Goal: Transaction & Acquisition: Purchase product/service

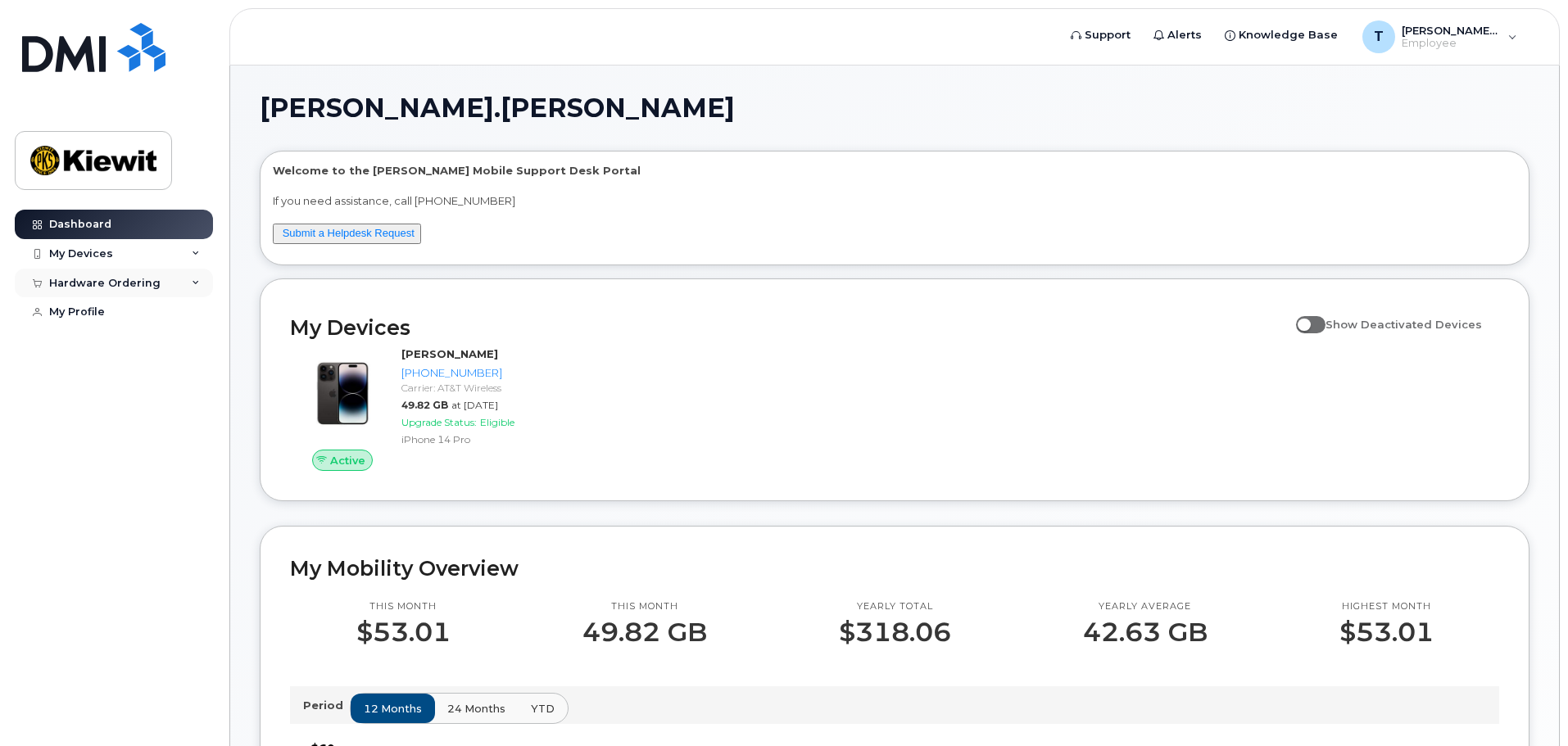
click at [93, 281] on div "Hardware Ordering" at bounding box center [105, 283] width 112 height 13
click at [74, 315] on div "New Order" at bounding box center [88, 313] width 62 height 15
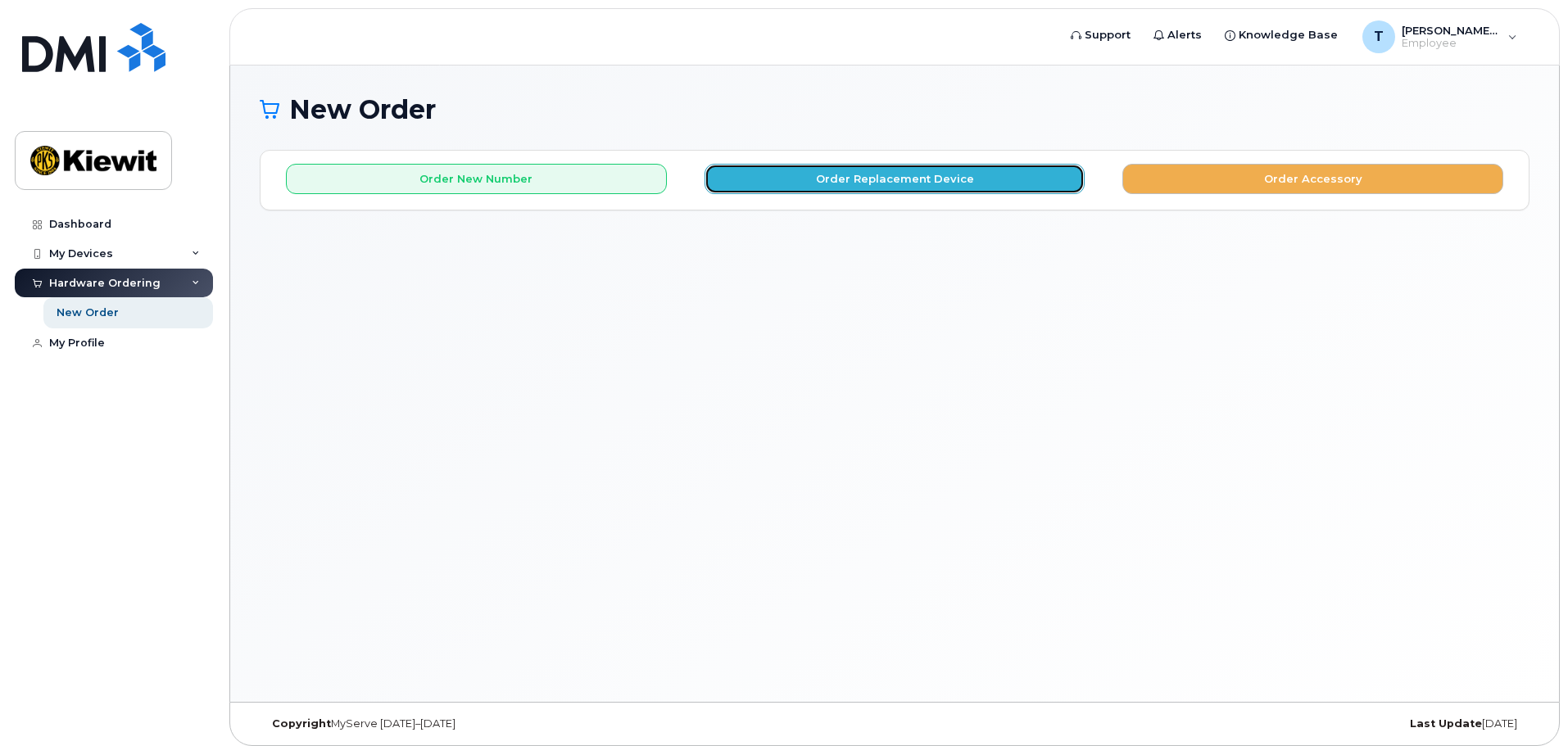
click at [807, 172] on button "Order Replacement Device" at bounding box center [894, 179] width 381 height 31
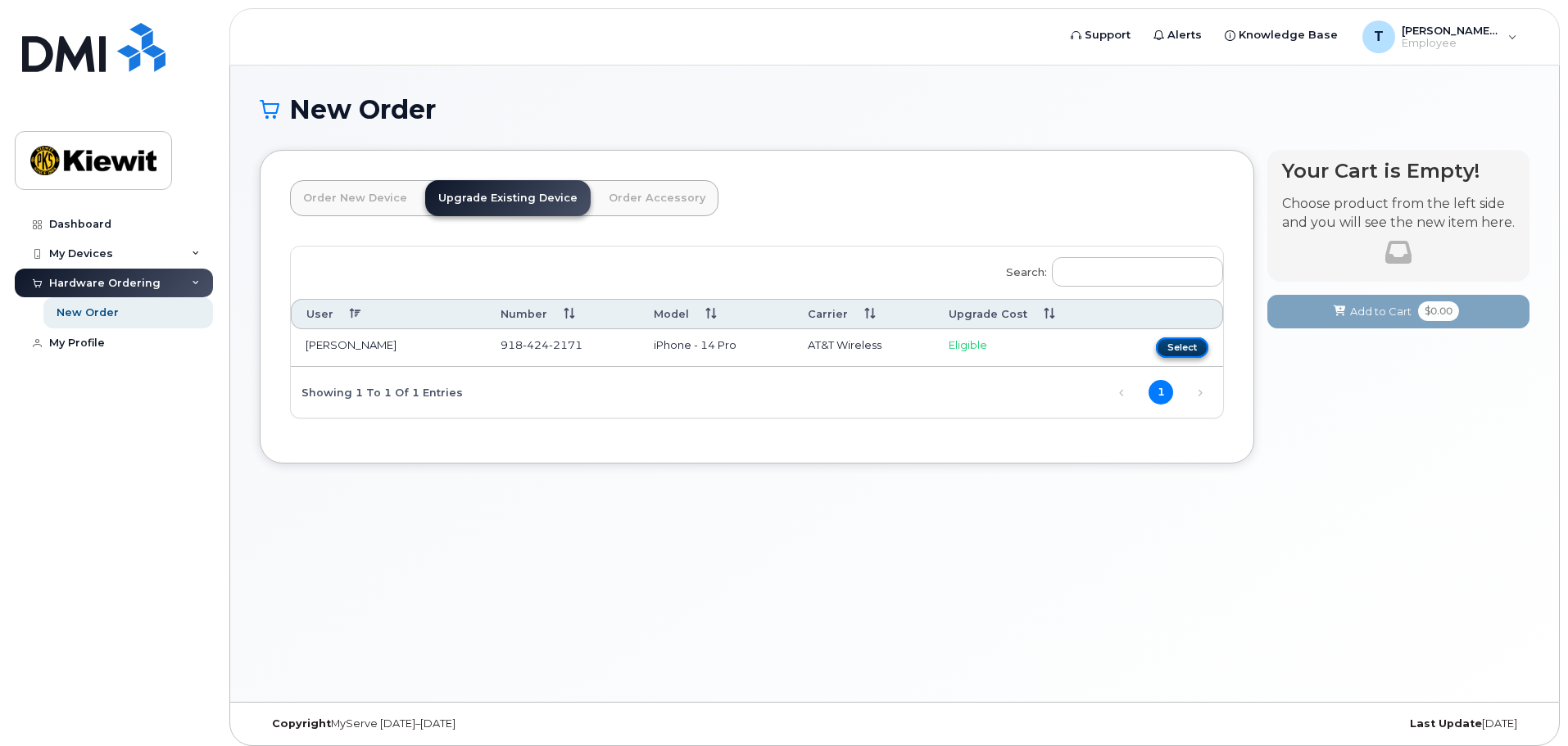
click at [1179, 348] on button "Select" at bounding box center [1181, 347] width 52 height 20
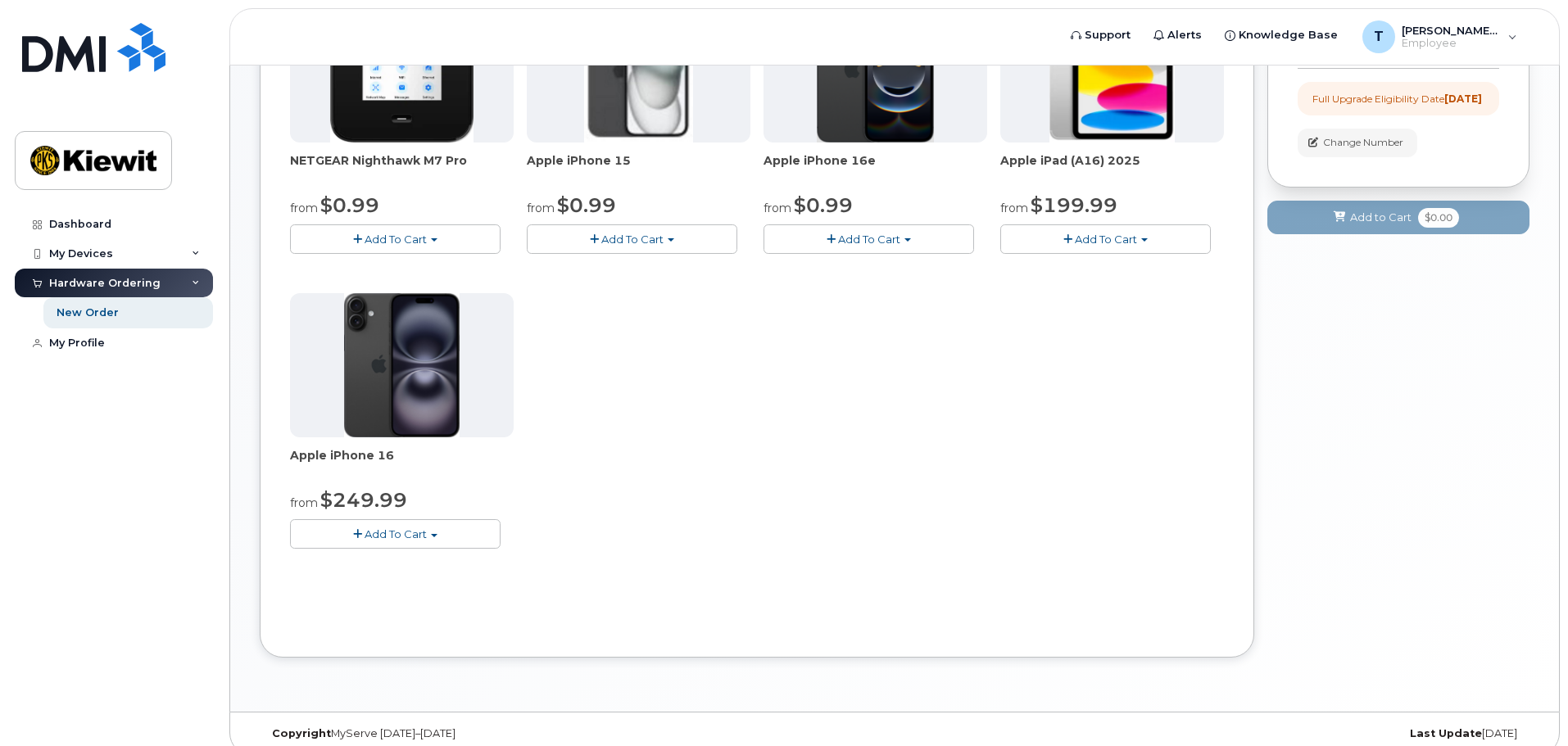
scroll to position [328, 0]
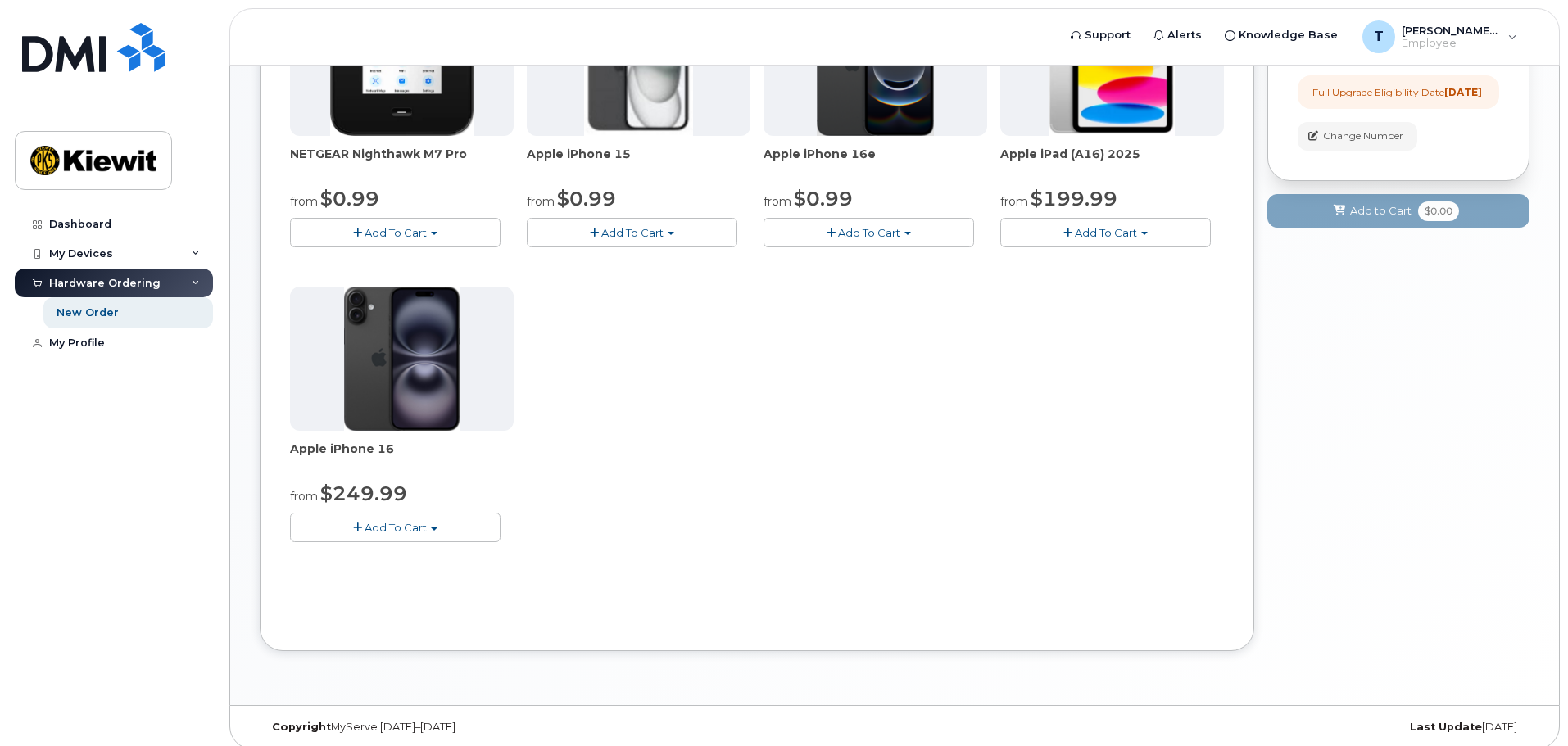
click at [402, 527] on span "Add To Cart" at bounding box center [395, 527] width 62 height 13
click at [578, 506] on div "NETGEAR Nighthawk M7 Pro from $0.99 Add To Cart $0.99 - 2 Year Upgrade $449.99 …" at bounding box center [757, 279] width 934 height 576
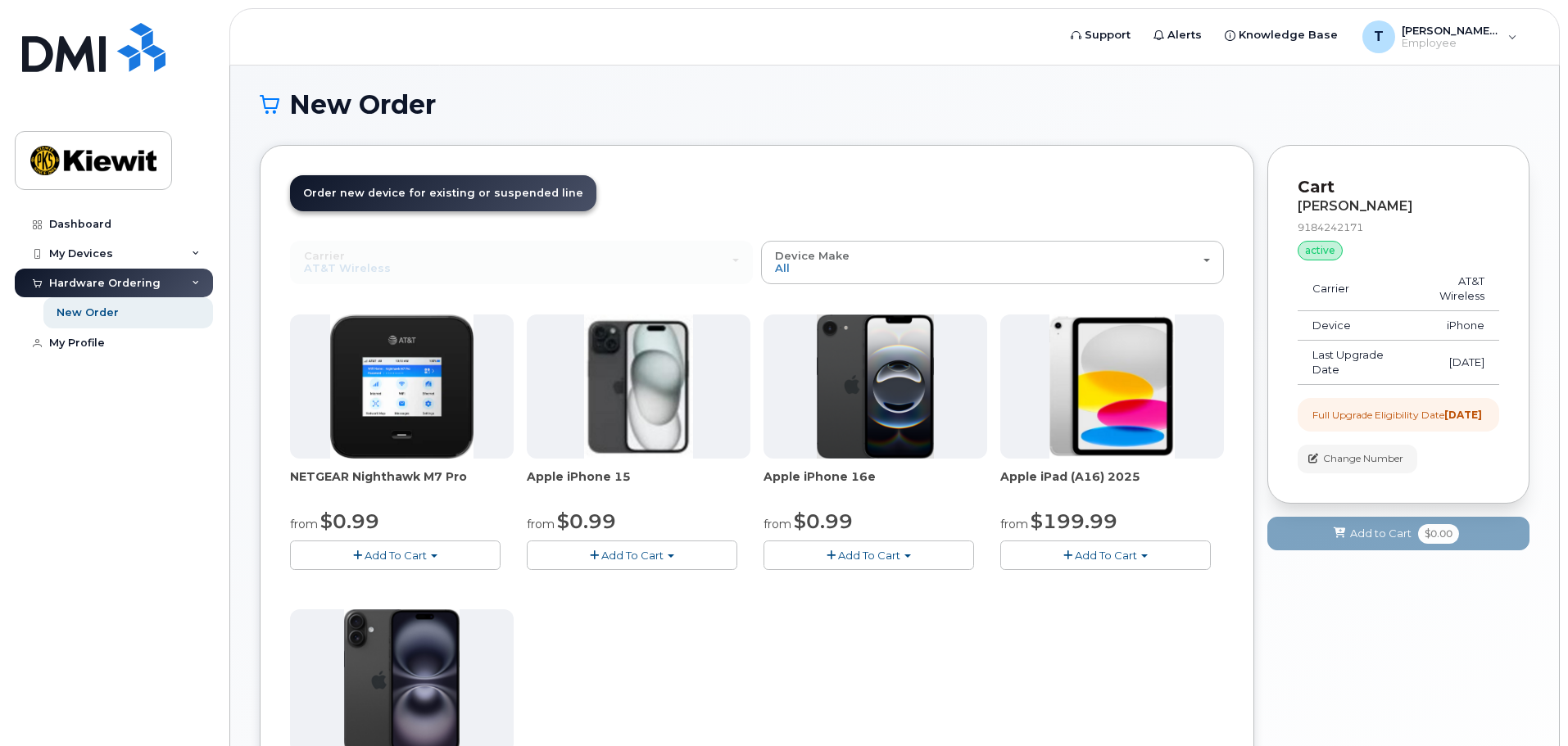
scroll to position [0, 0]
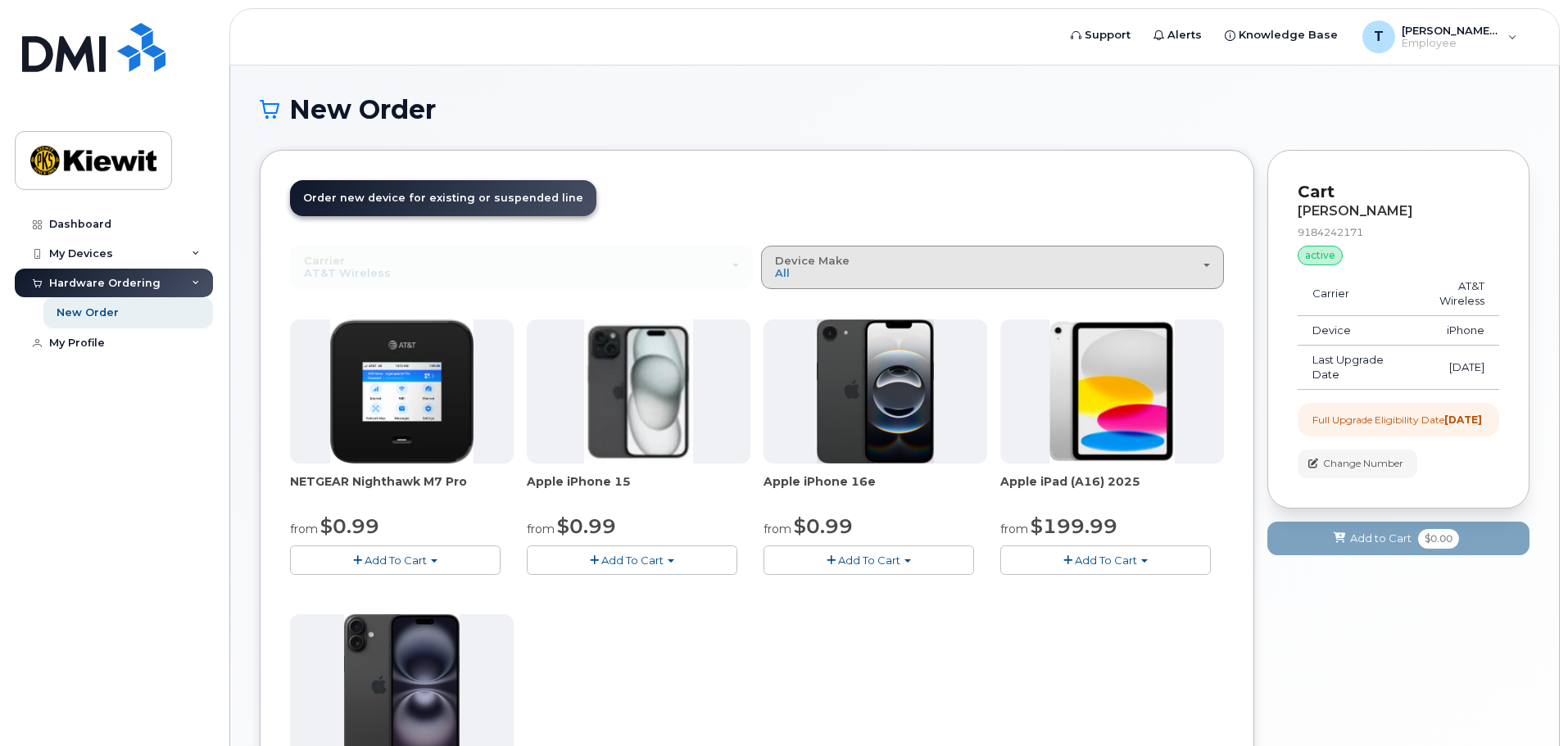
click at [837, 263] on span "Device Make" at bounding box center [812, 261] width 75 height 13
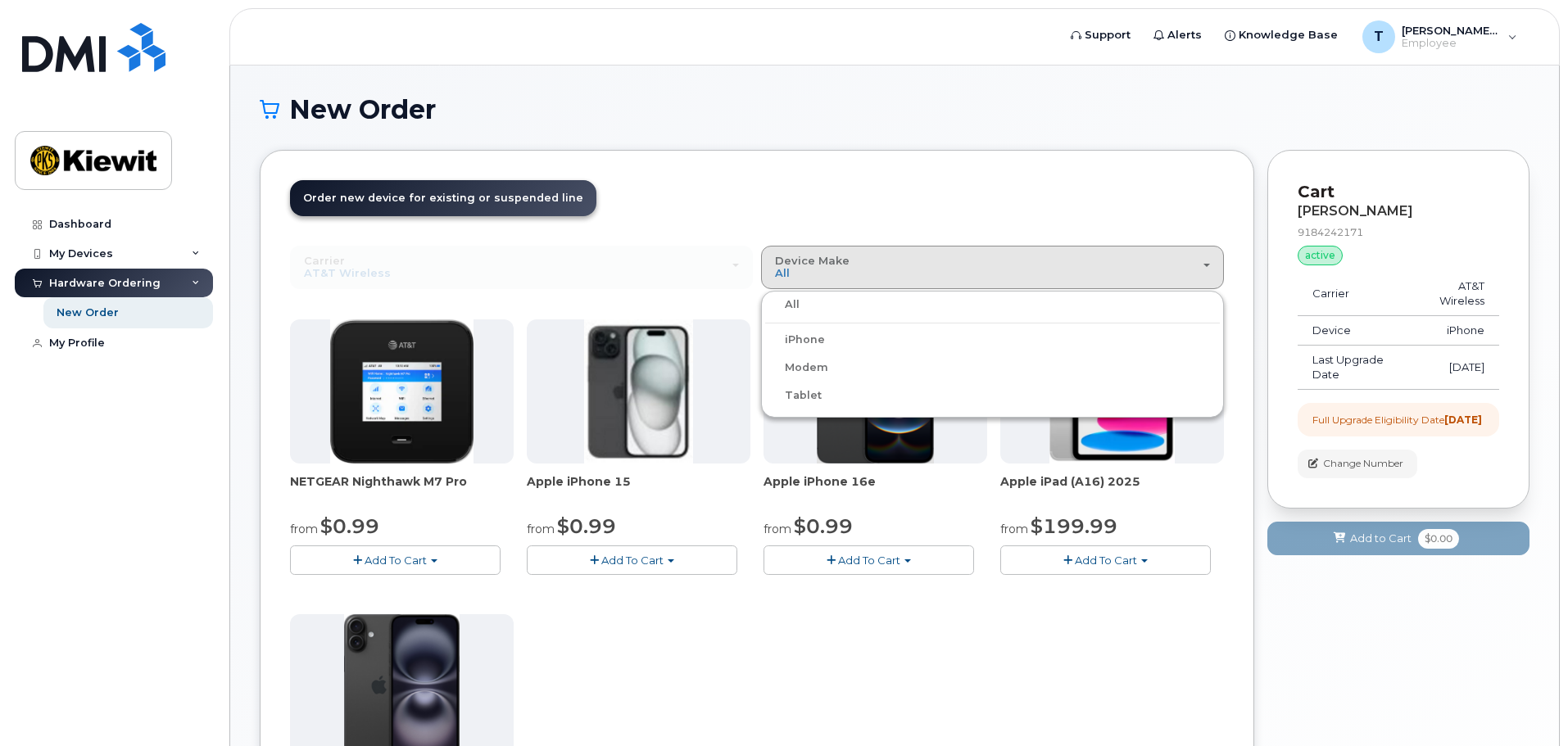
click at [820, 332] on label "iPhone" at bounding box center [795, 339] width 60 height 20
click at [0, 0] on input "iPhone" at bounding box center [0, 0] width 0 height 0
